Goal: Task Accomplishment & Management: Complete application form

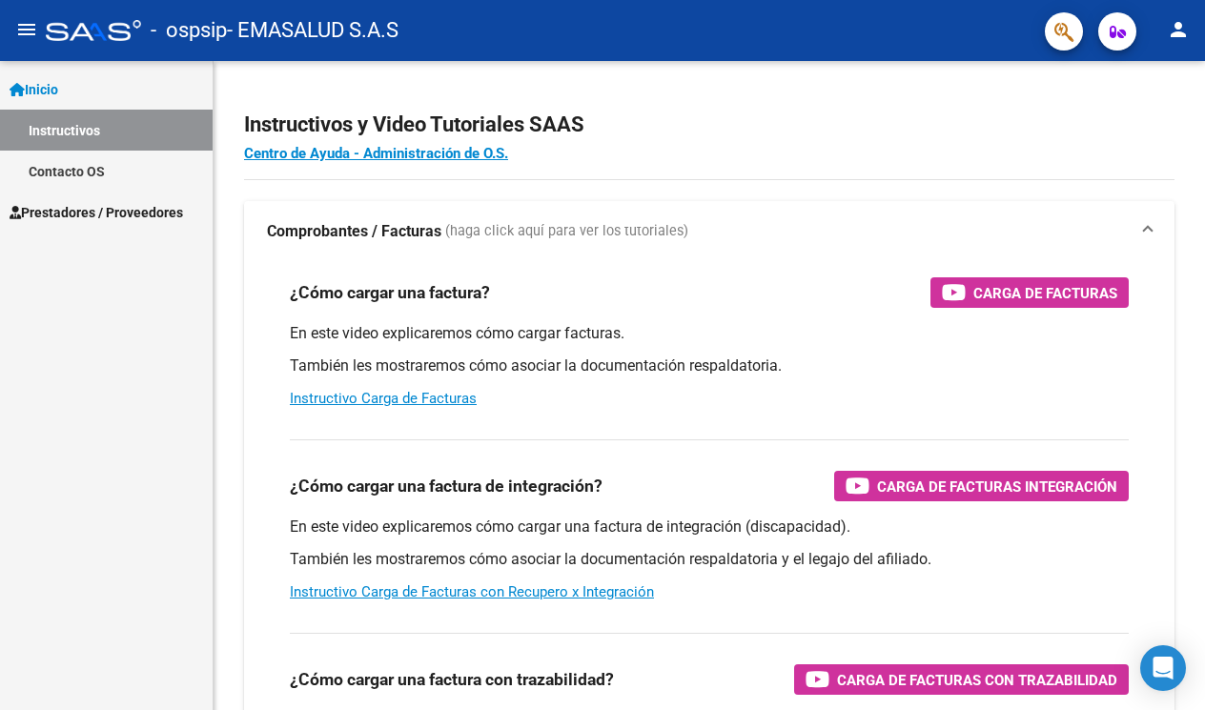
click at [80, 214] on span "Prestadores / Proveedores" at bounding box center [97, 212] width 174 height 21
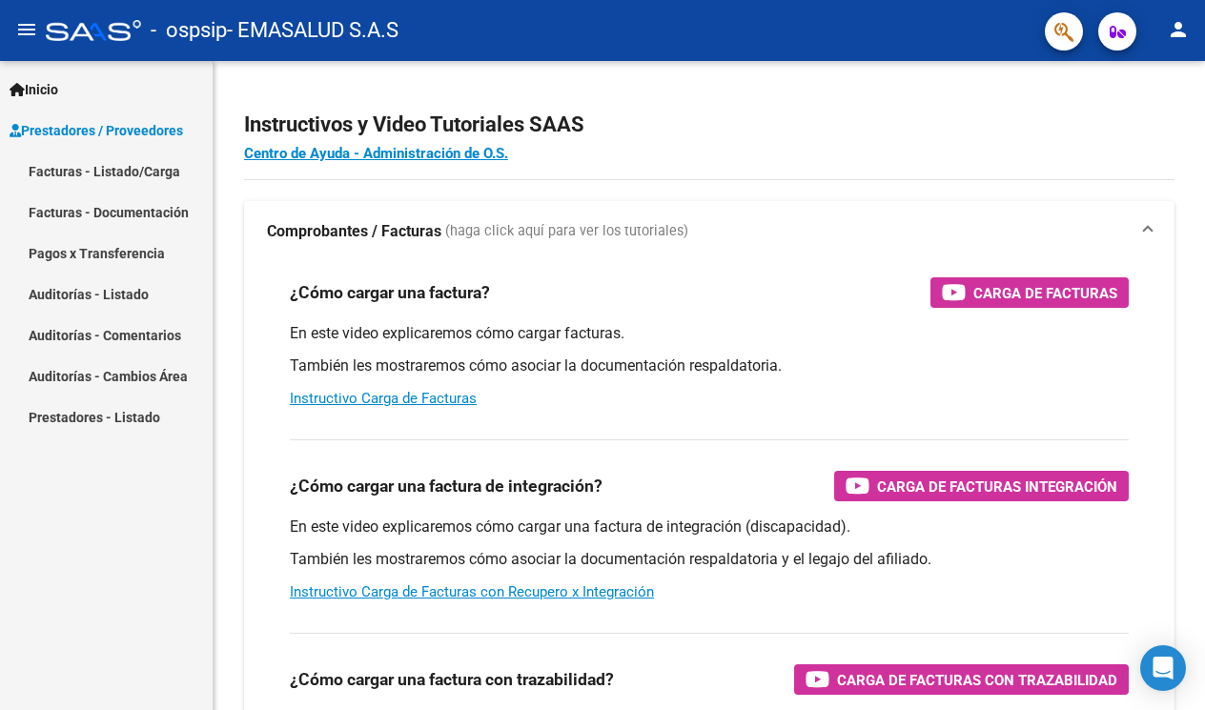
click at [85, 172] on link "Facturas - Listado/Carga" at bounding box center [106, 171] width 213 height 41
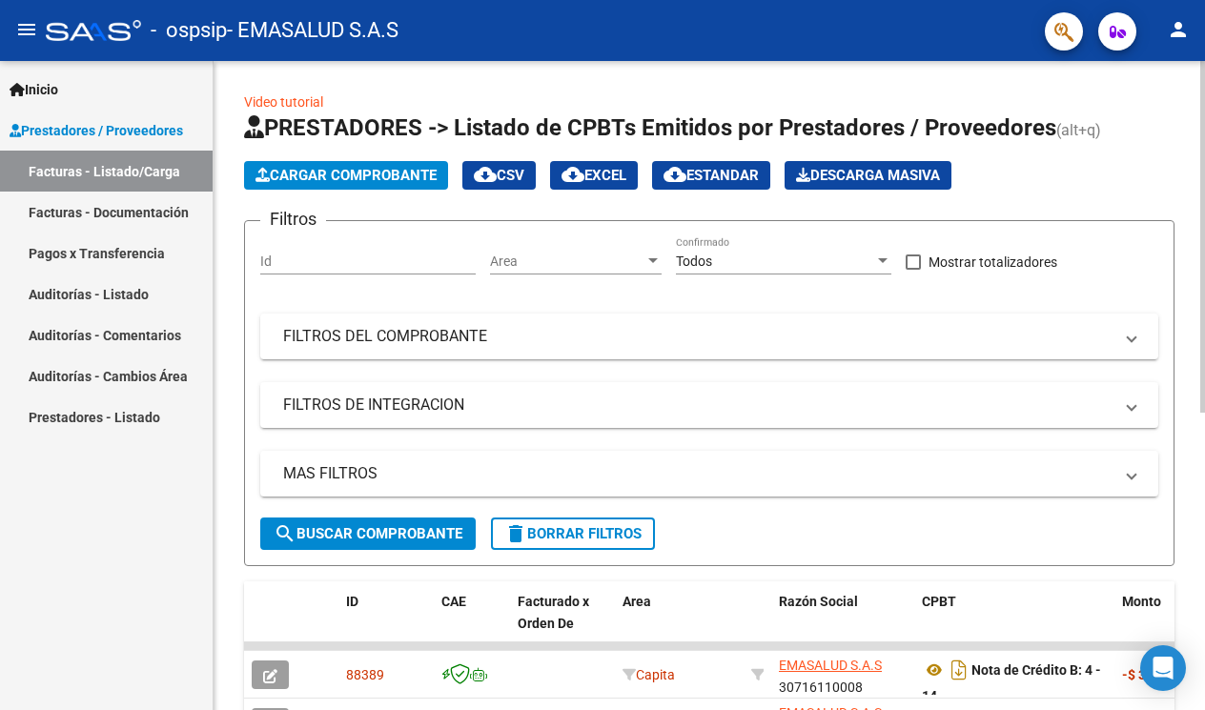
click at [361, 177] on span "Cargar Comprobante" at bounding box center [346, 175] width 181 height 17
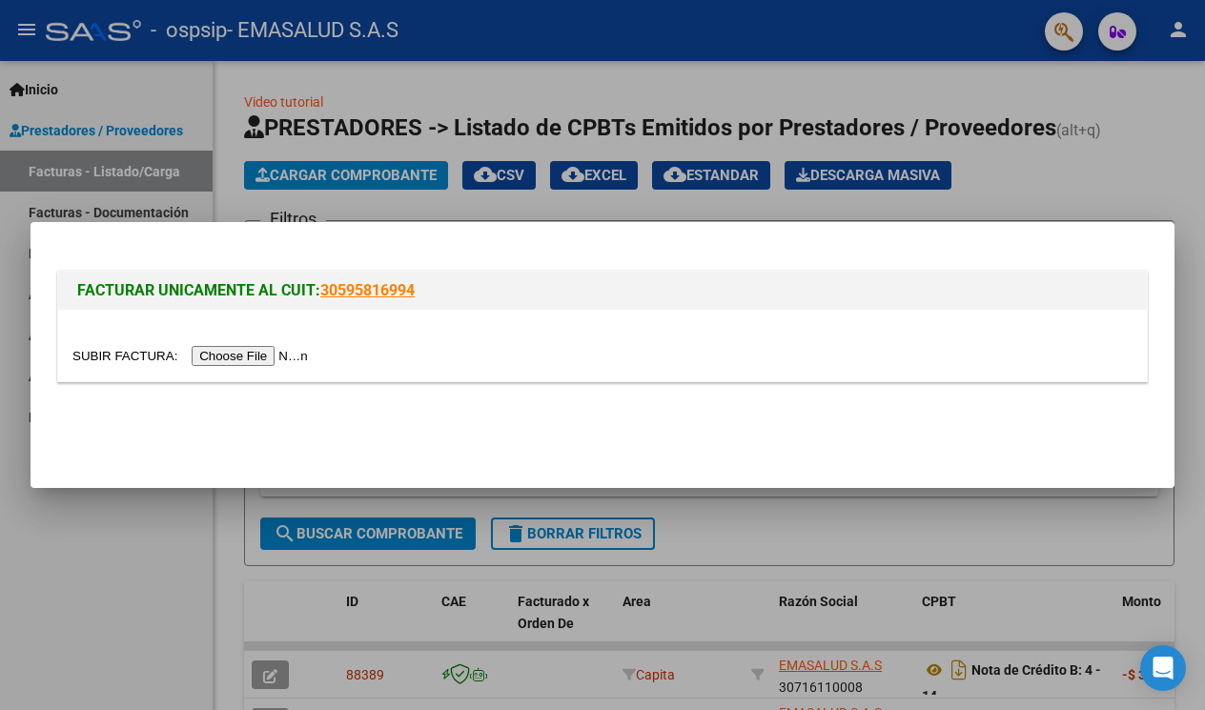
click at [197, 355] on input "file" at bounding box center [192, 356] width 241 height 20
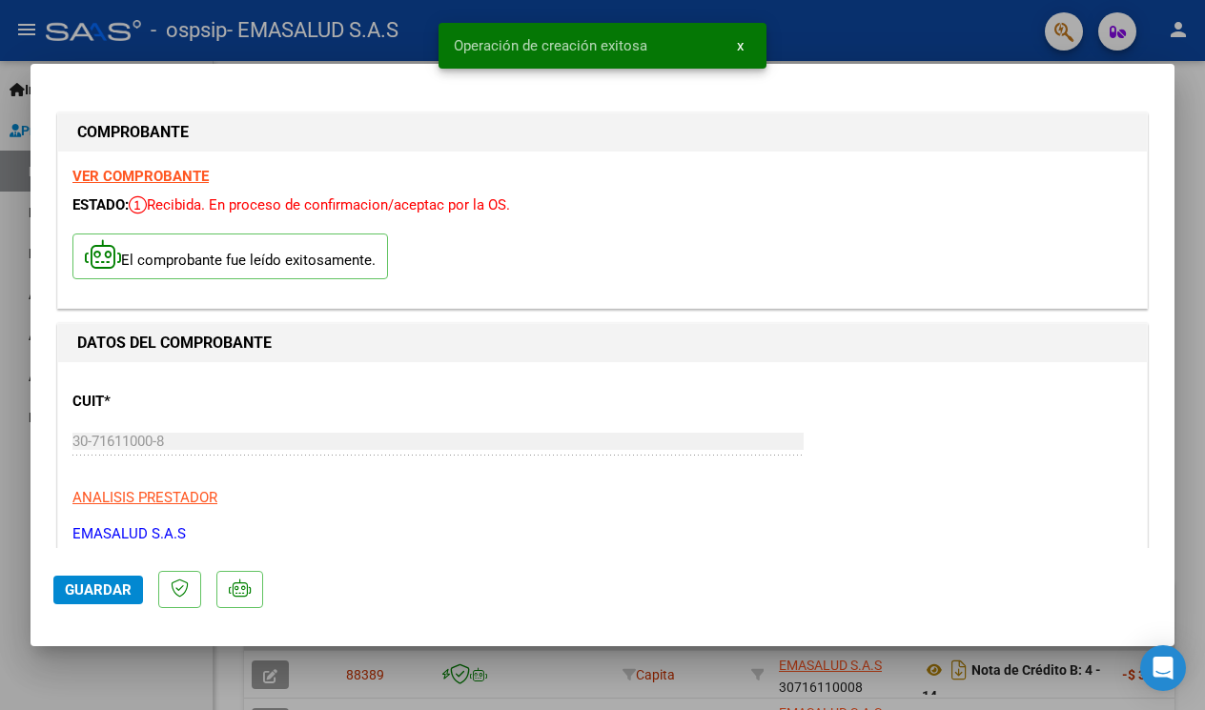
click at [111, 580] on button "Guardar" at bounding box center [98, 590] width 90 height 29
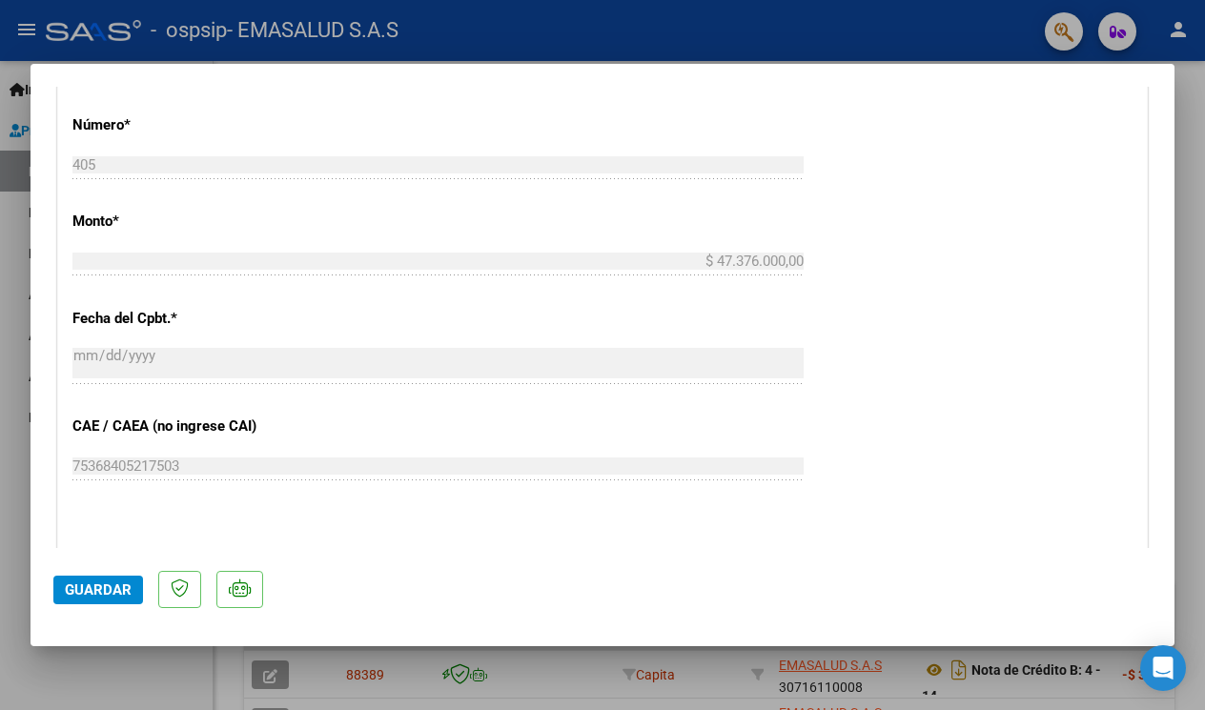
scroll to position [1531, 0]
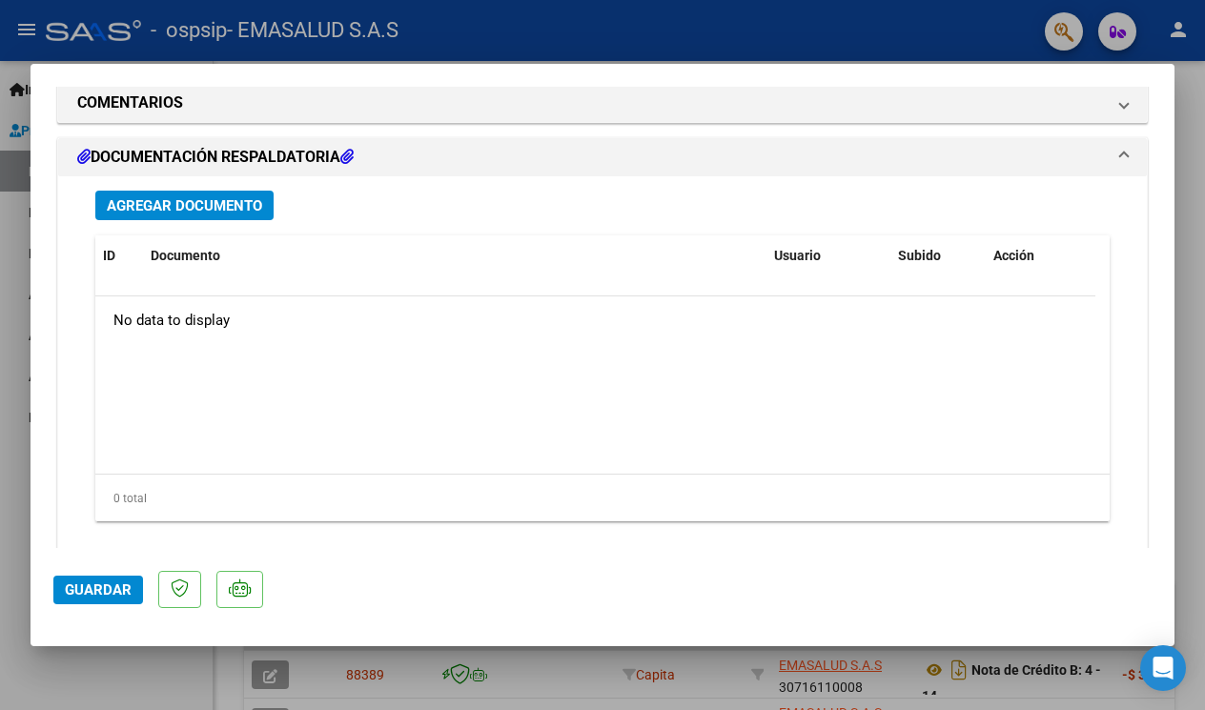
click at [142, 197] on span "Agregar Documento" at bounding box center [184, 205] width 155 height 17
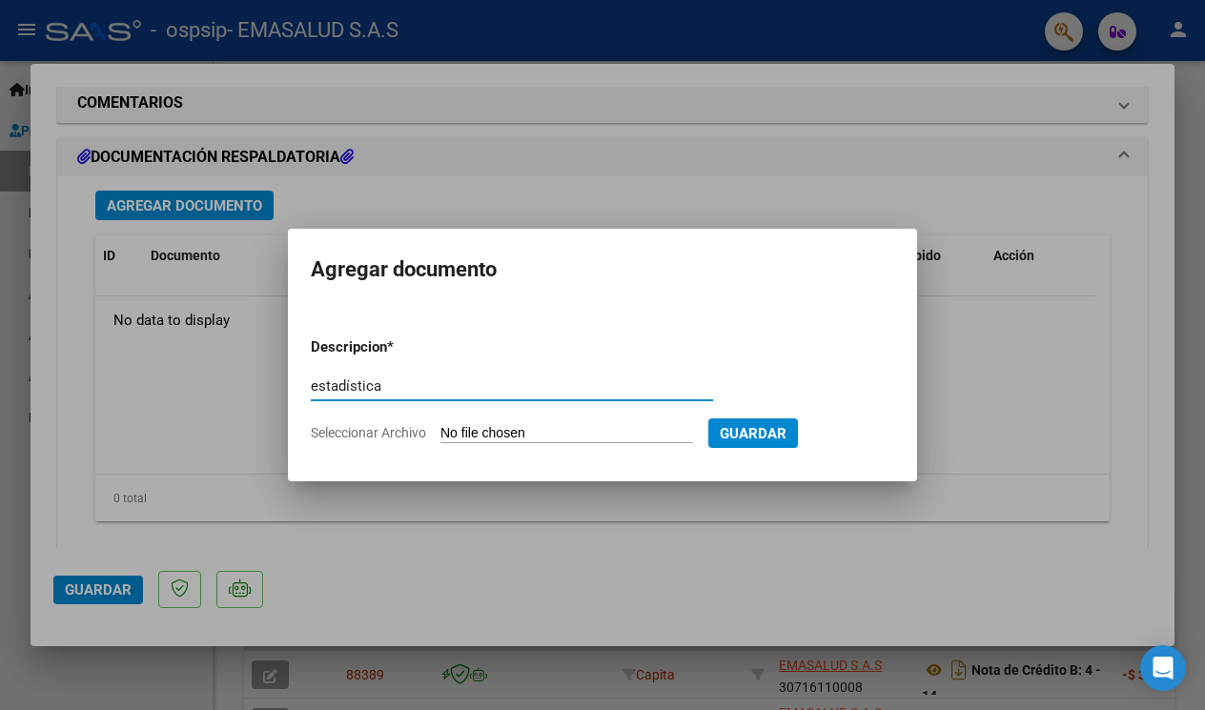
type input "estadística"
click at [585, 438] on input "Seleccionar Archivo" at bounding box center [566, 434] width 253 height 18
type input "C:\fakepath\Estadisticas agosto 25 ema salud.xlsx"
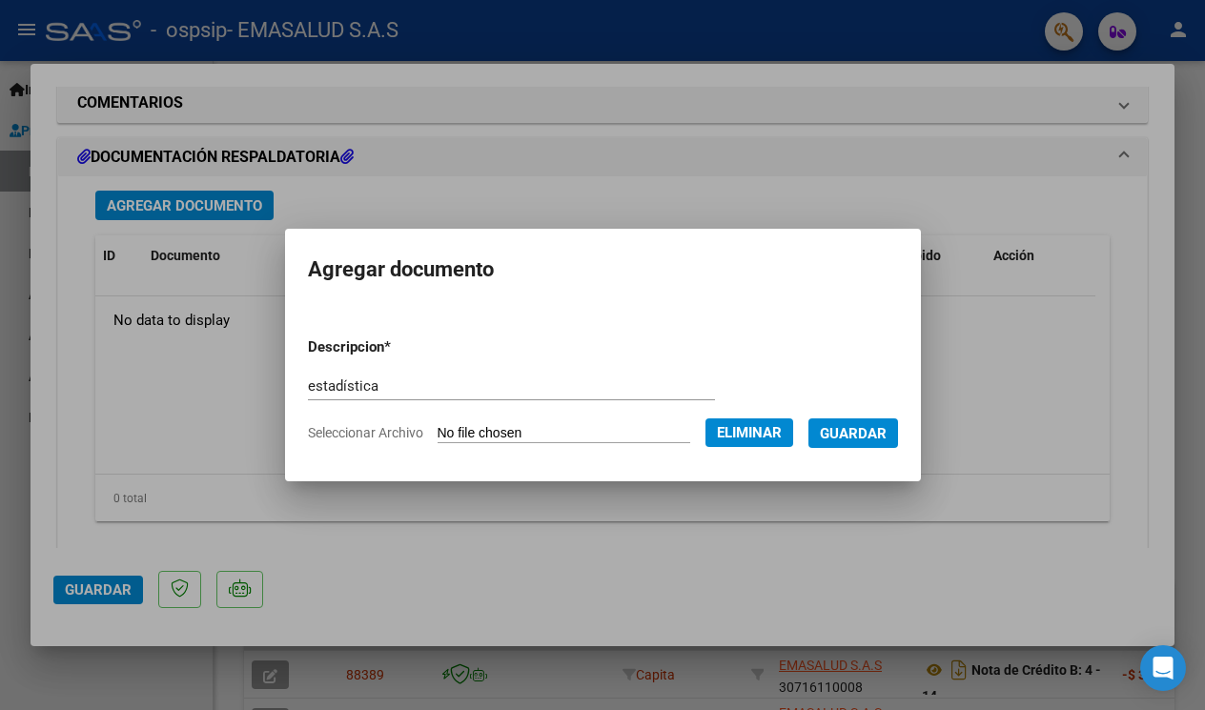
click at [884, 436] on span "Guardar" at bounding box center [853, 433] width 67 height 17
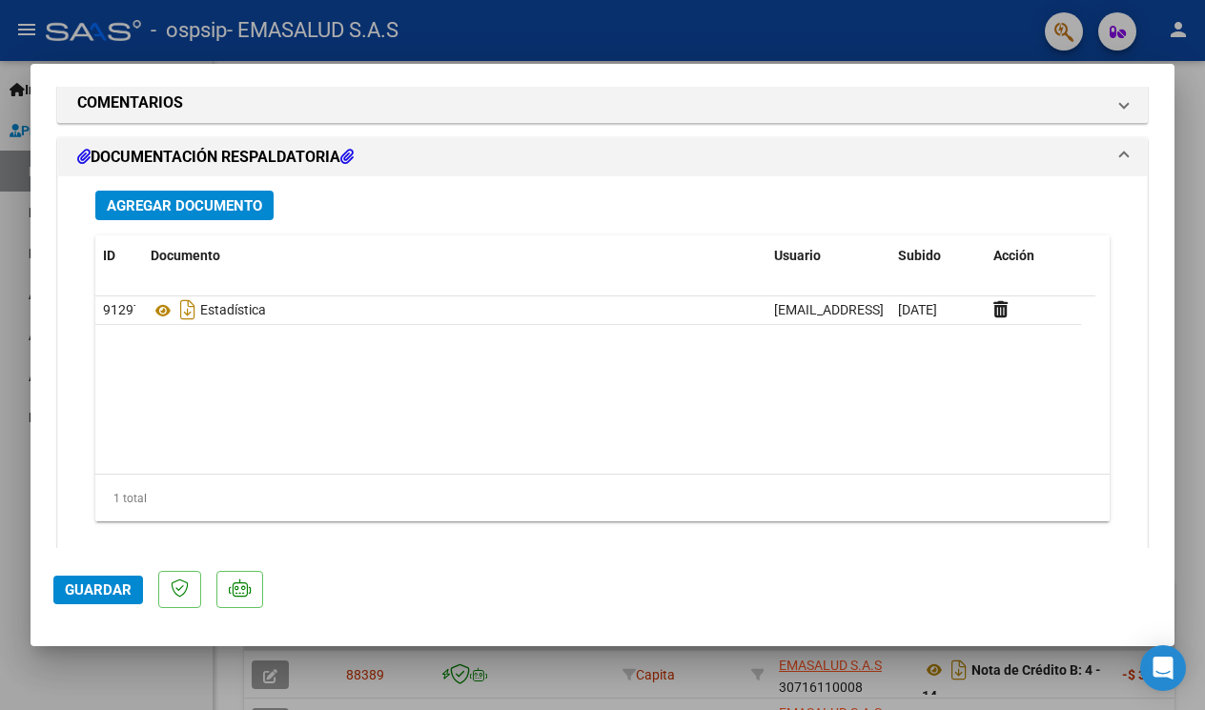
click at [1183, 183] on div at bounding box center [602, 355] width 1205 height 710
